Goal: Task Accomplishment & Management: Manage account settings

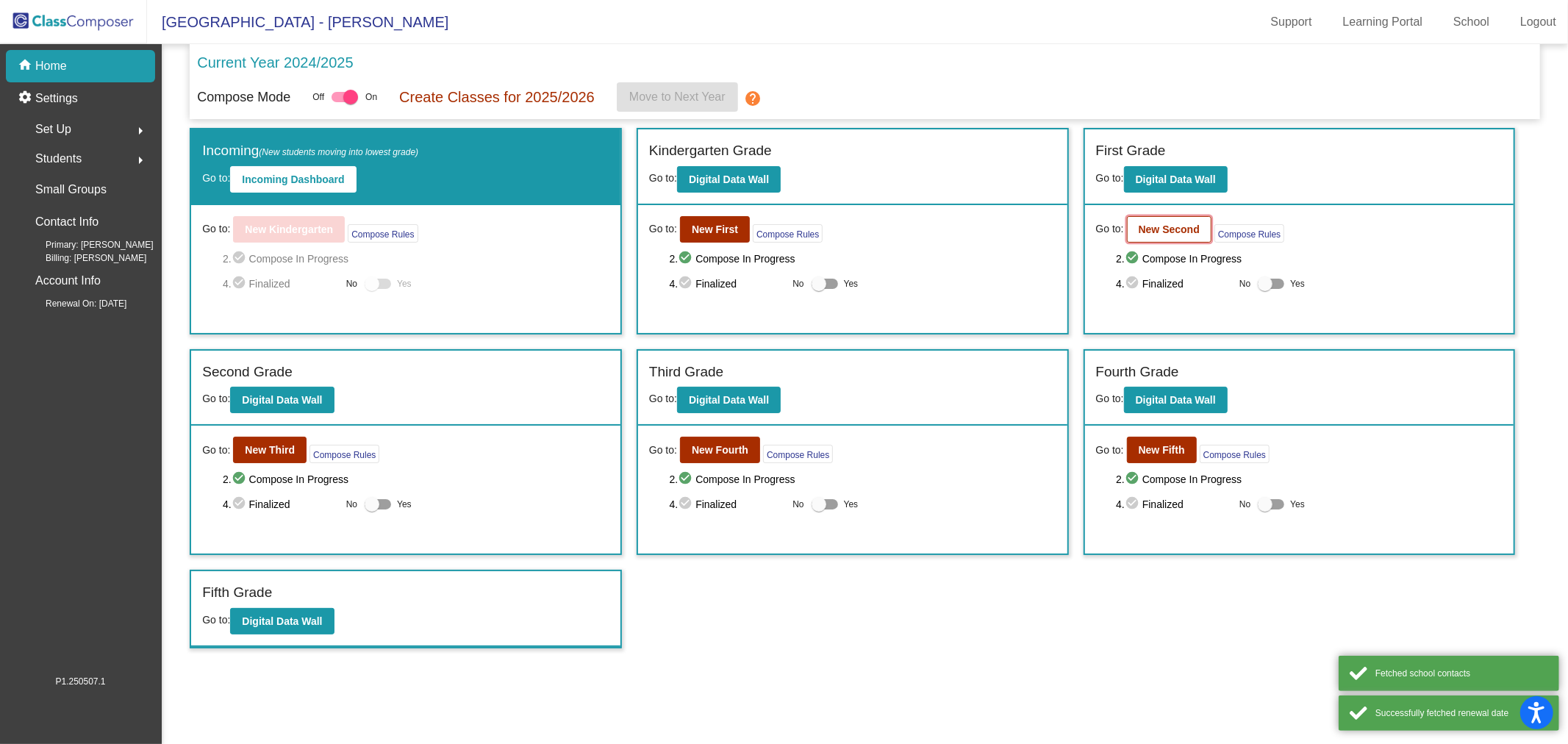
click at [1156, 225] on b "New Second" at bounding box center [1170, 229] width 61 height 12
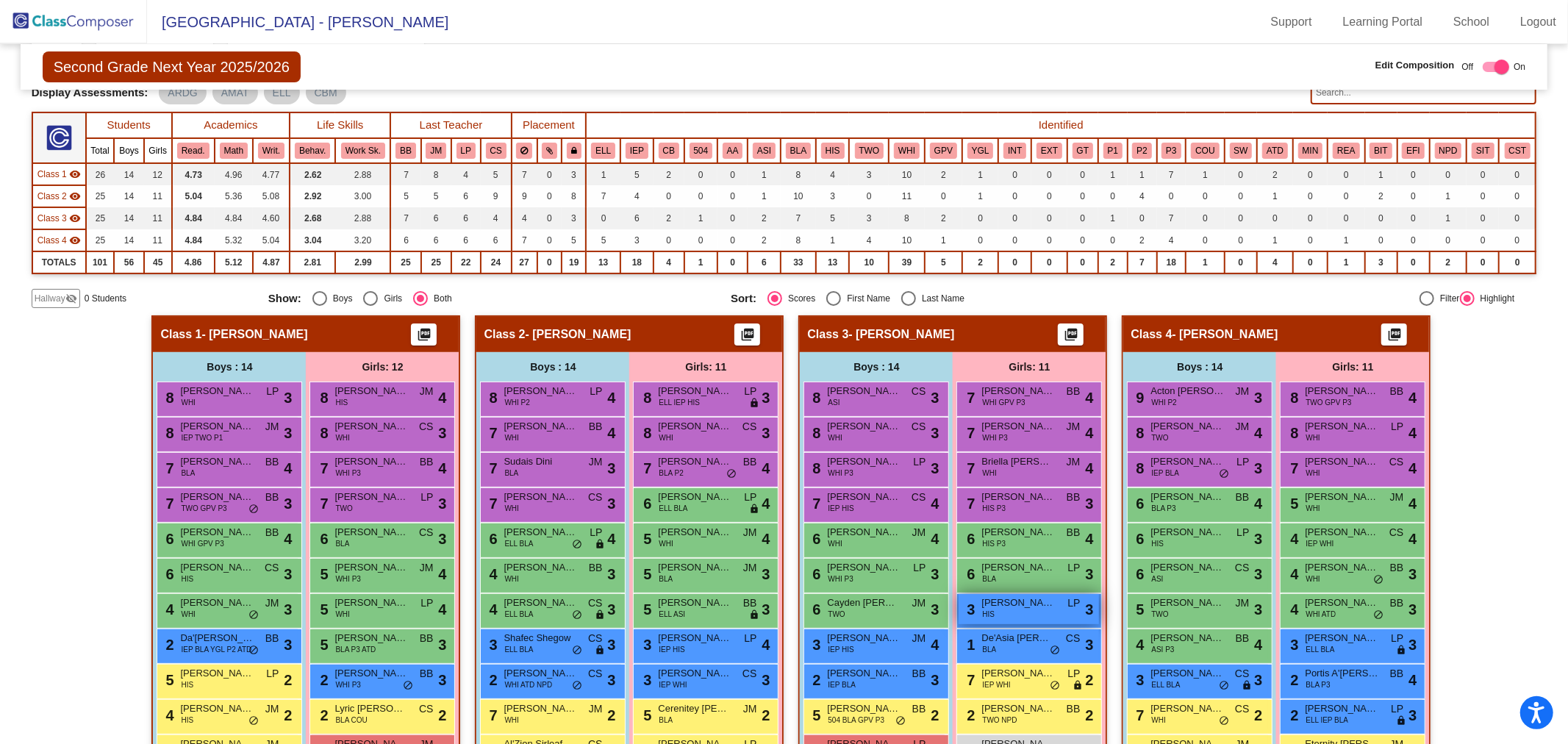
scroll to position [245, 0]
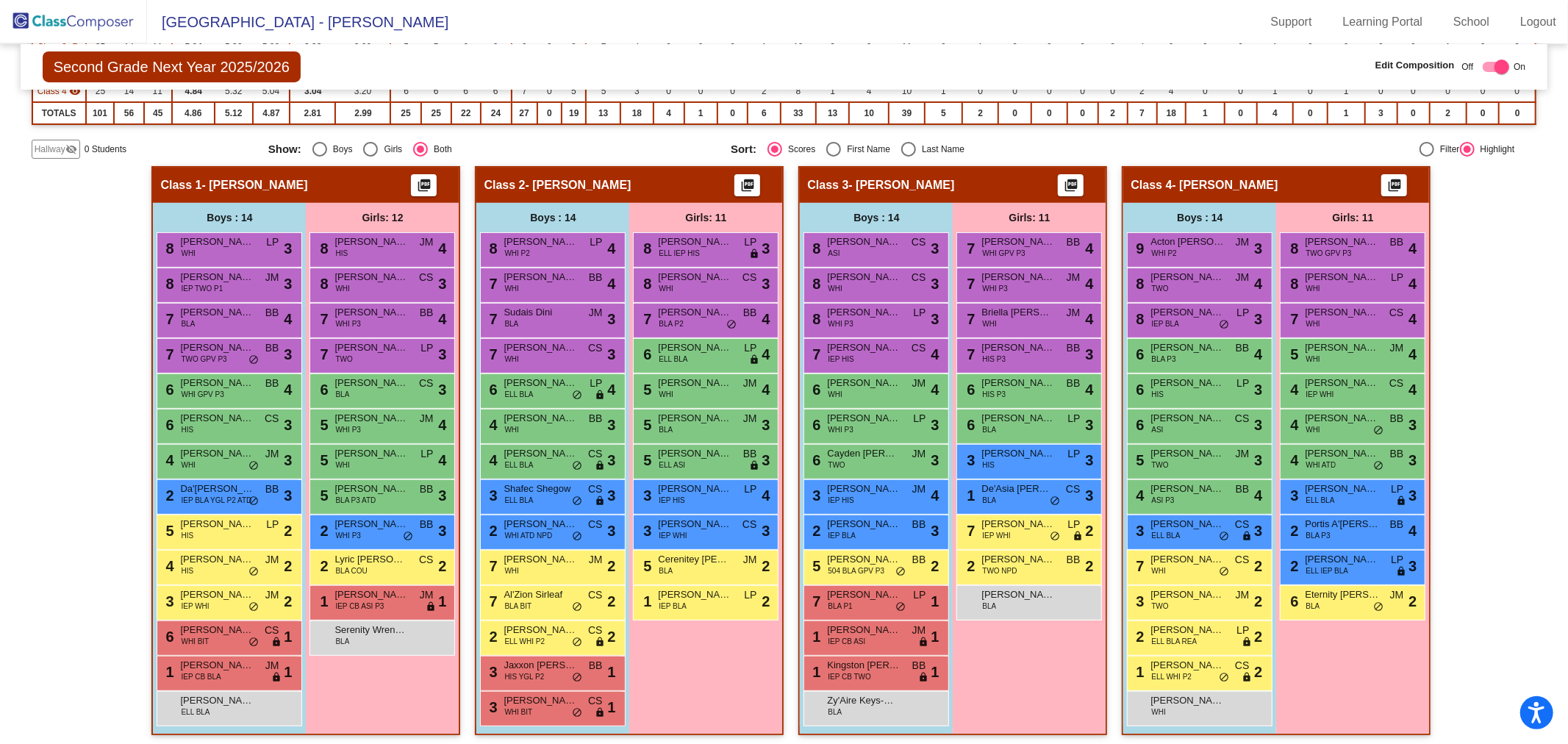
click at [927, 142] on label "Last Name" at bounding box center [933, 149] width 63 height 14
click at [909, 156] on input "Last Name" at bounding box center [908, 156] width 1 height 1
radio input "true"
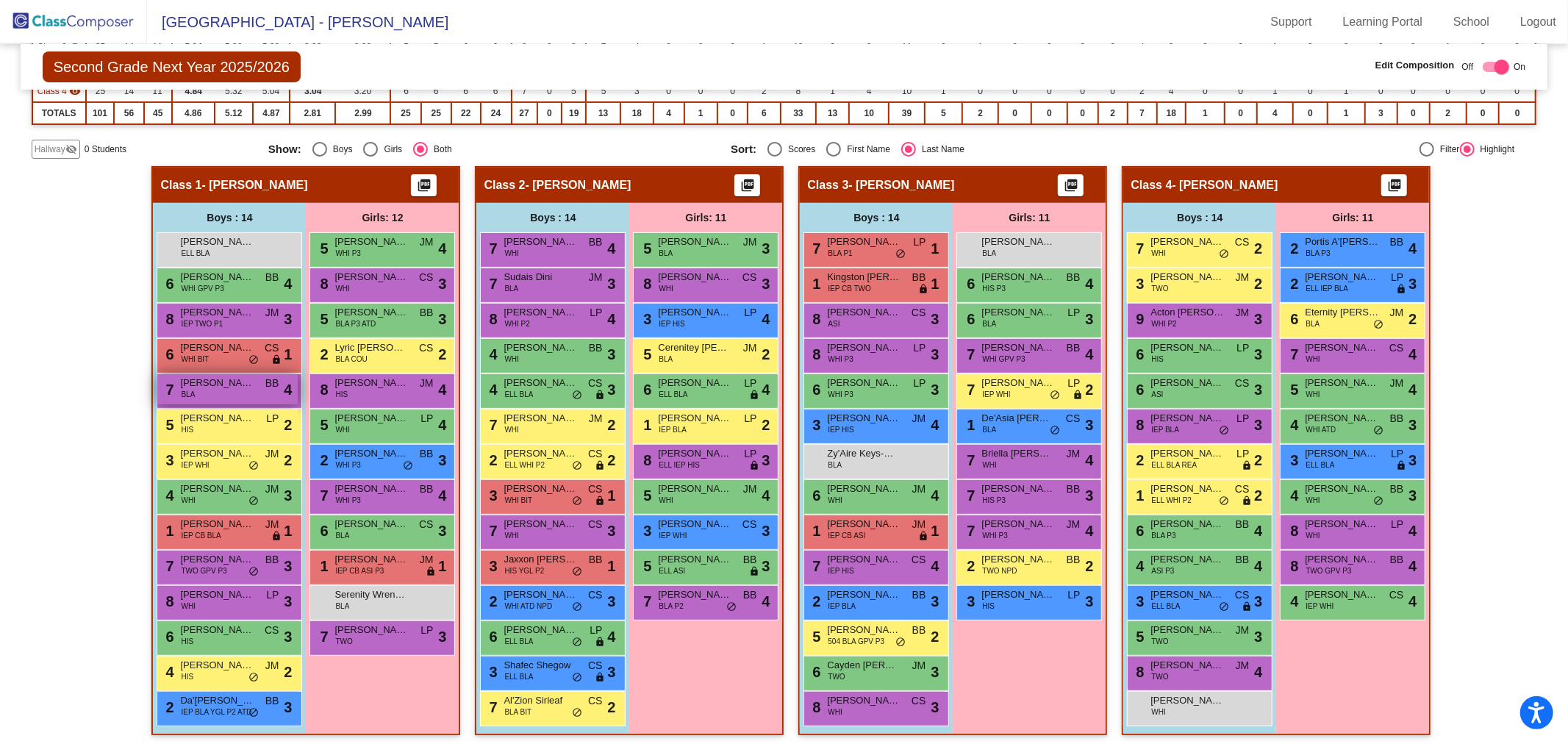
click at [195, 391] on div "7 [PERSON_NAME] BLA BB lock do_not_disturb_alt 4" at bounding box center [227, 389] width 140 height 30
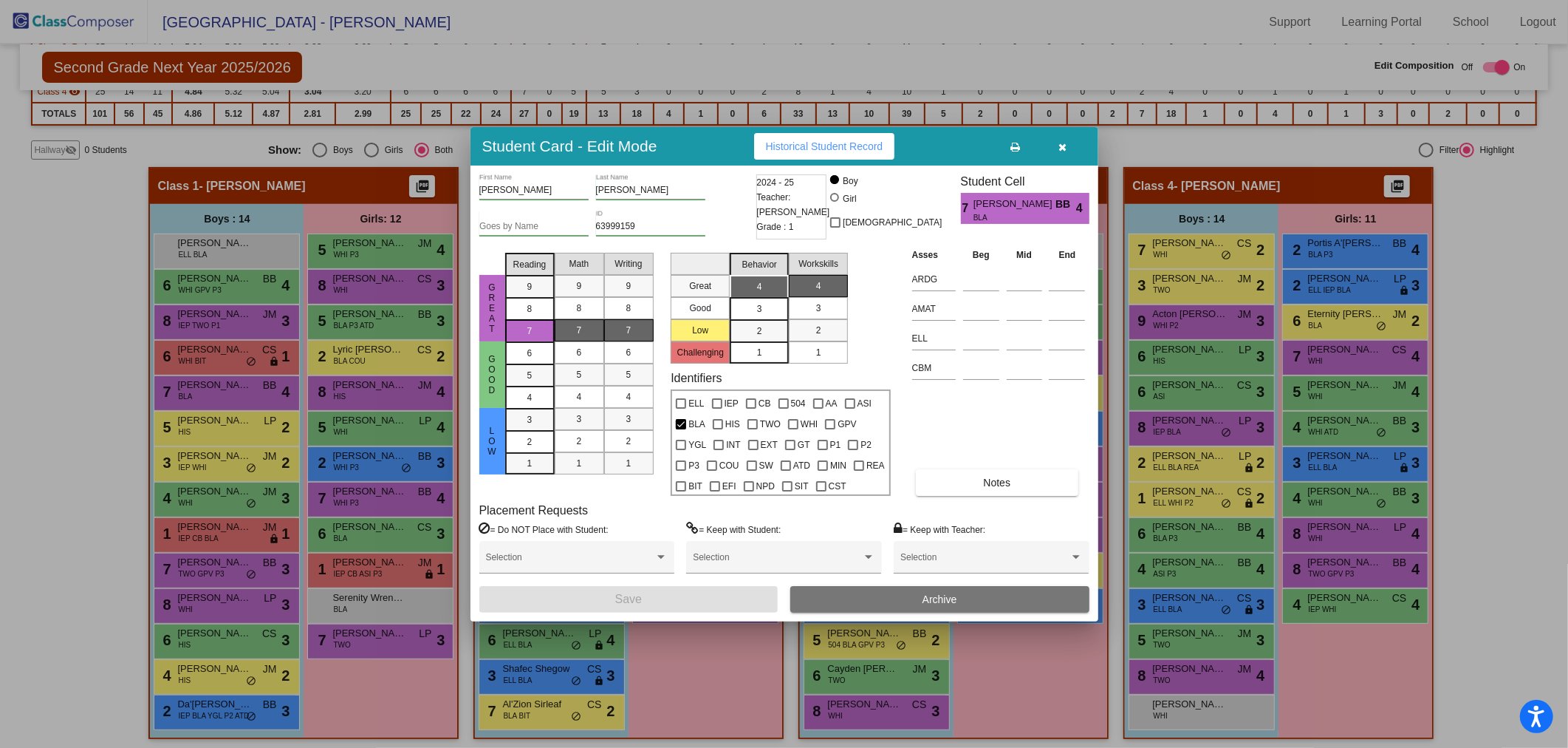
click at [974, 600] on button "Archive" at bounding box center [939, 600] width 299 height 27
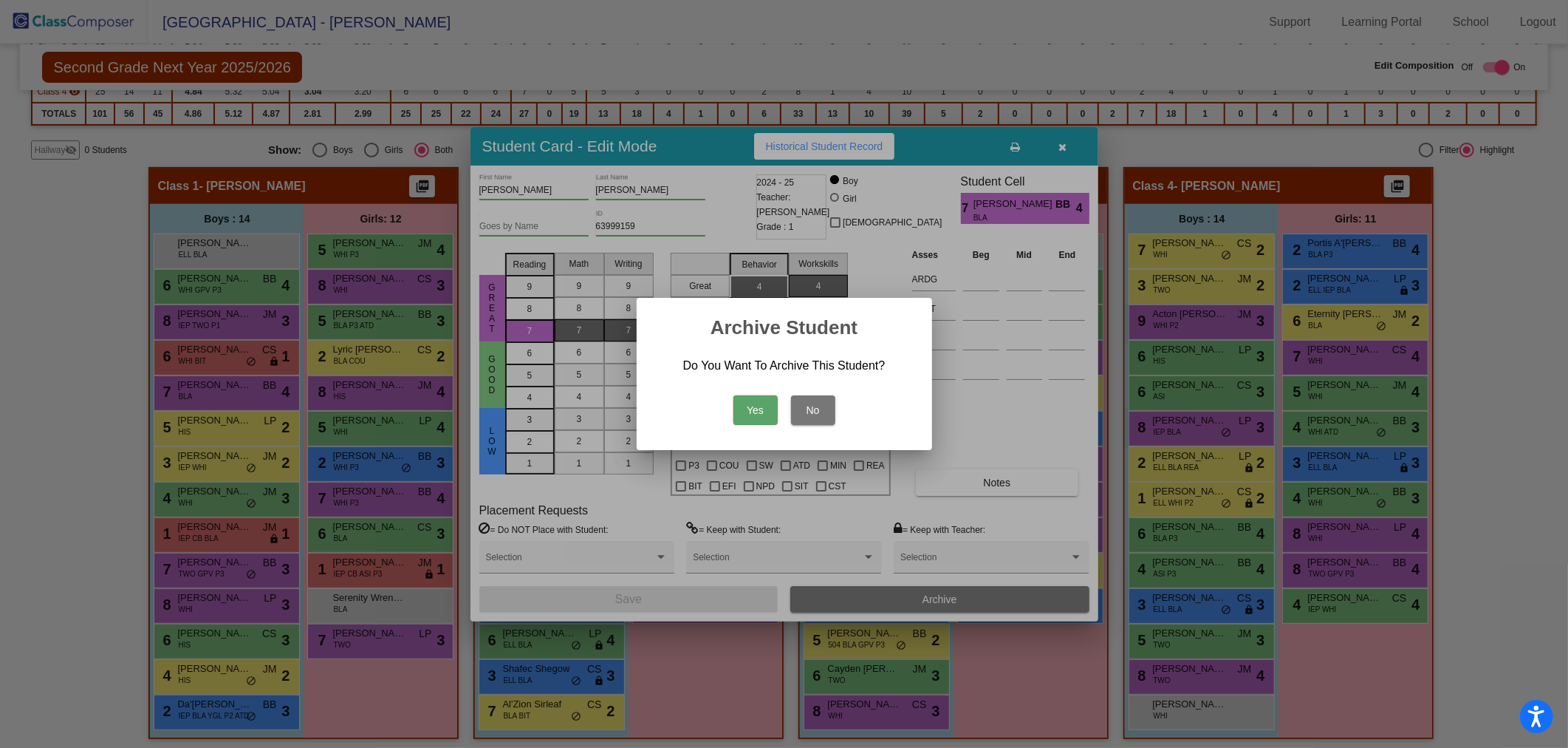
click at [759, 402] on button "Yes" at bounding box center [755, 409] width 44 height 30
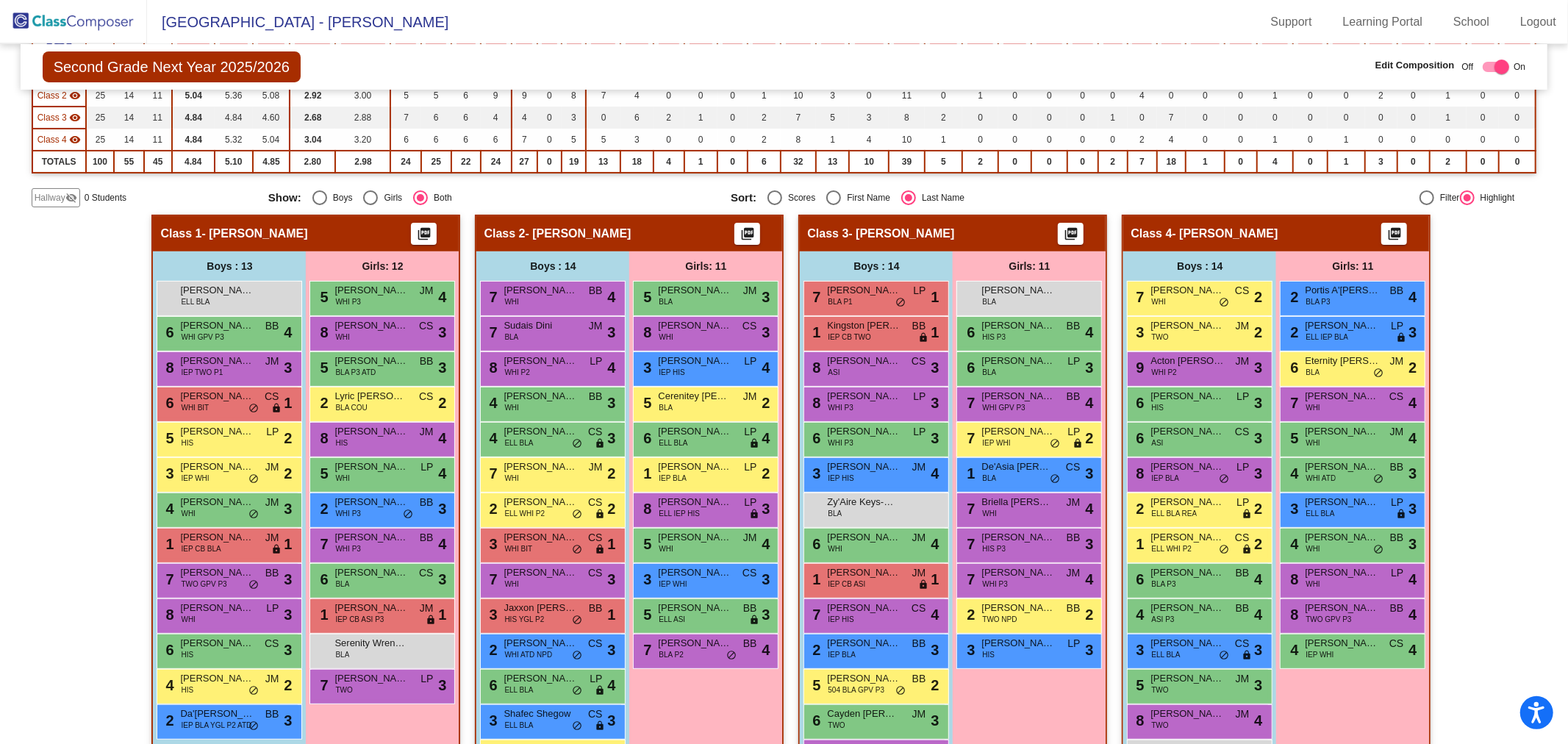
scroll to position [0, 0]
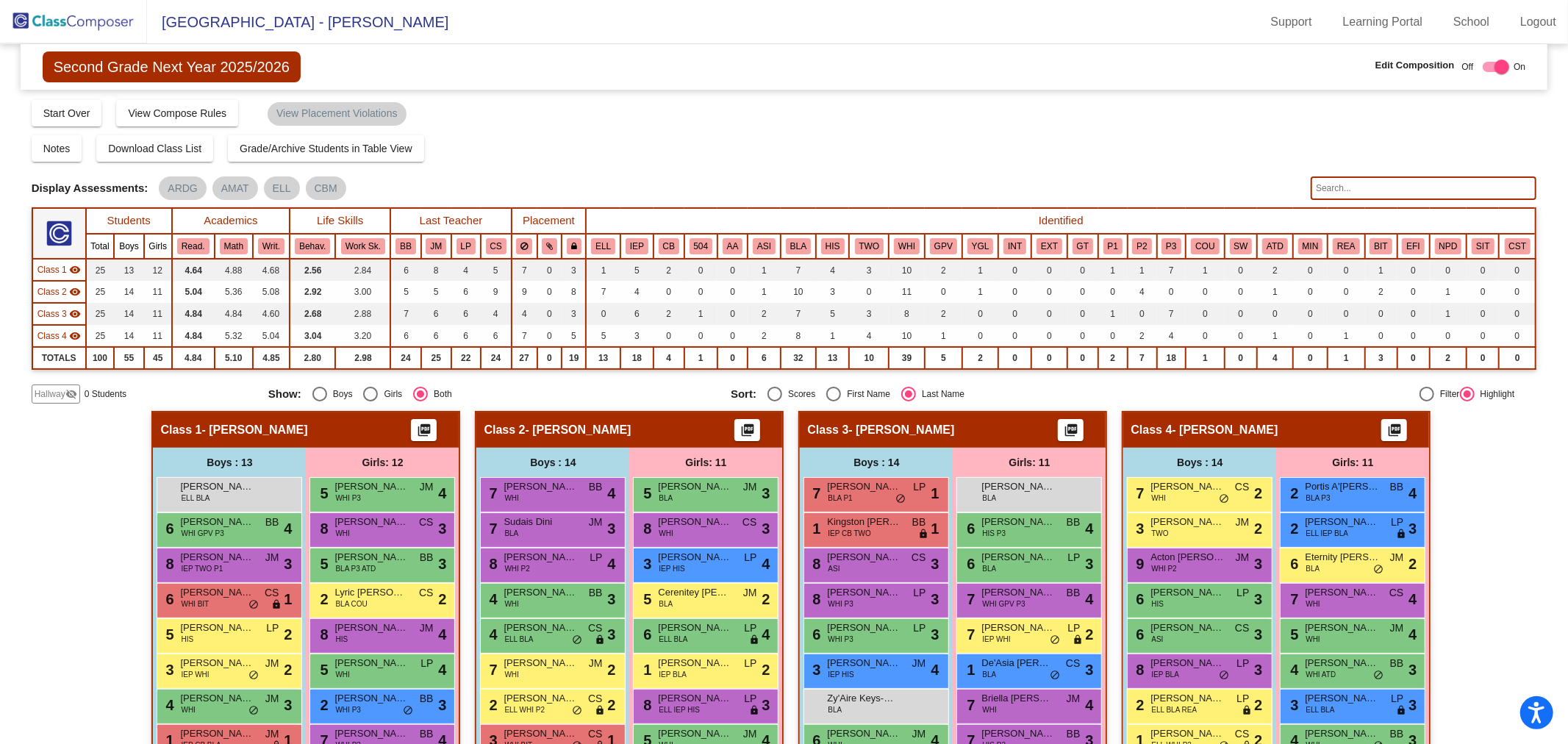
click at [55, 14] on img at bounding box center [73, 21] width 147 height 44
